Goal: Task Accomplishment & Management: Manage account settings

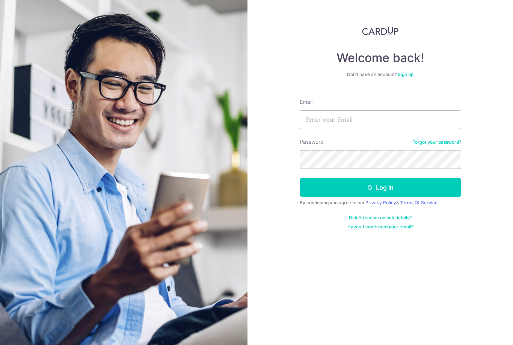
click at [383, 120] on input "Email" at bounding box center [381, 119] width 162 height 19
type input "[EMAIL_ADDRESS][DOMAIN_NAME]"
click at [380, 187] on button "Log in" at bounding box center [381, 187] width 162 height 19
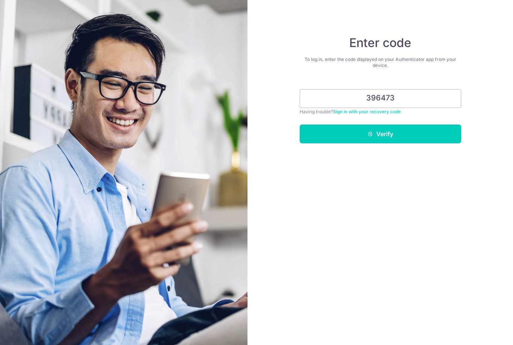
type input "396473"
click at [400, 133] on button "Verify" at bounding box center [381, 133] width 162 height 19
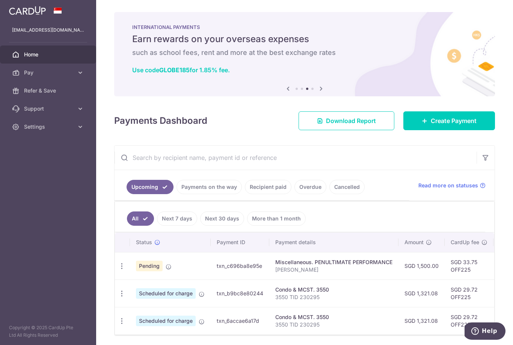
click at [330, 194] on link "Cancelled" at bounding box center [347, 187] width 35 height 14
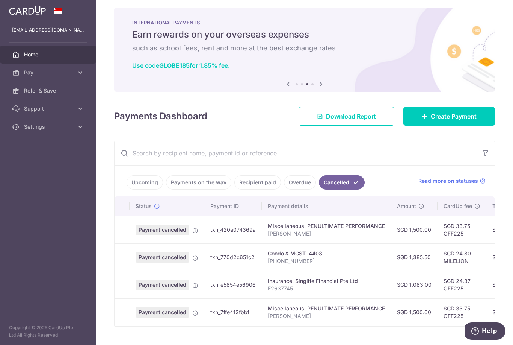
scroll to position [5, 0]
click at [127, 189] on link "Upcoming" at bounding box center [145, 182] width 36 height 14
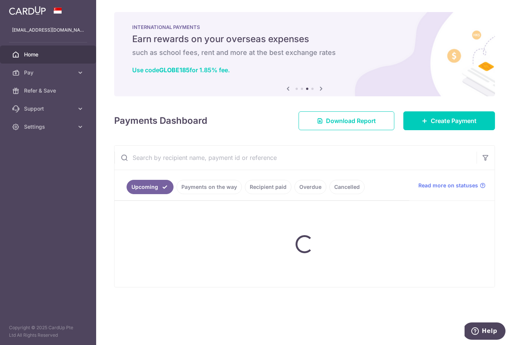
scroll to position [0, 0]
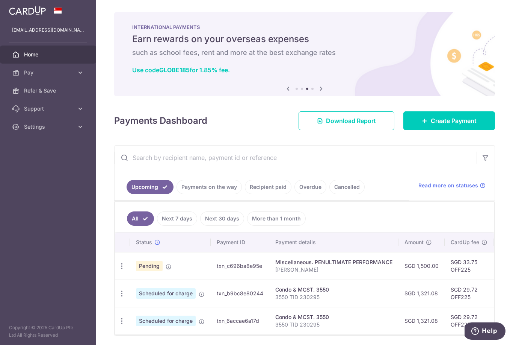
click at [130, 279] on td "Pending" at bounding box center [170, 265] width 81 height 27
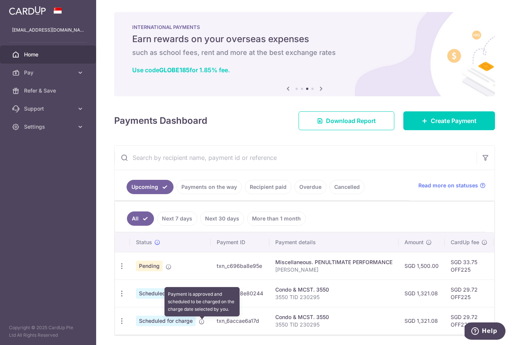
click at [199, 297] on icon at bounding box center [202, 294] width 6 height 6
